Goal: Navigation & Orientation: Locate item on page

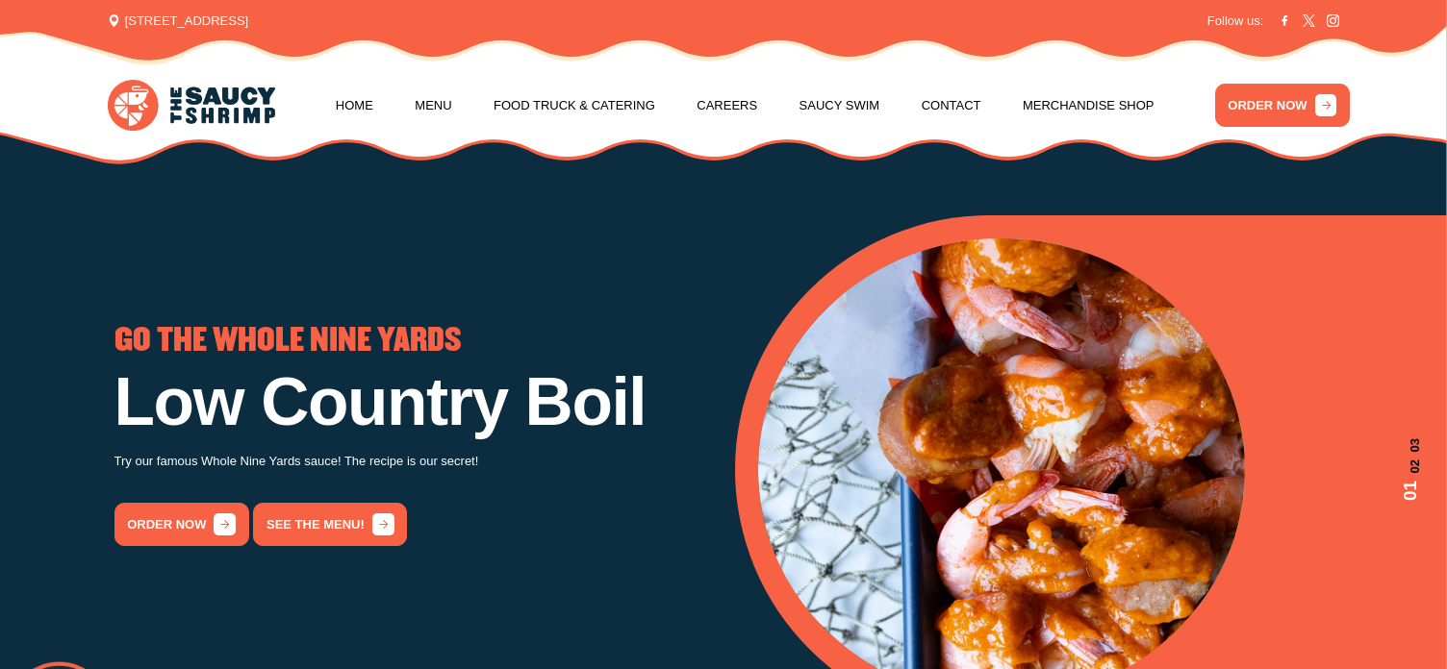
click at [1424, 57] on header "[STREET_ADDRESS] Login / Register Follow us: Home Menu Food Truck & Catering Ca…" at bounding box center [723, 32] width 1447 height 65
